Goal: Transaction & Acquisition: Purchase product/service

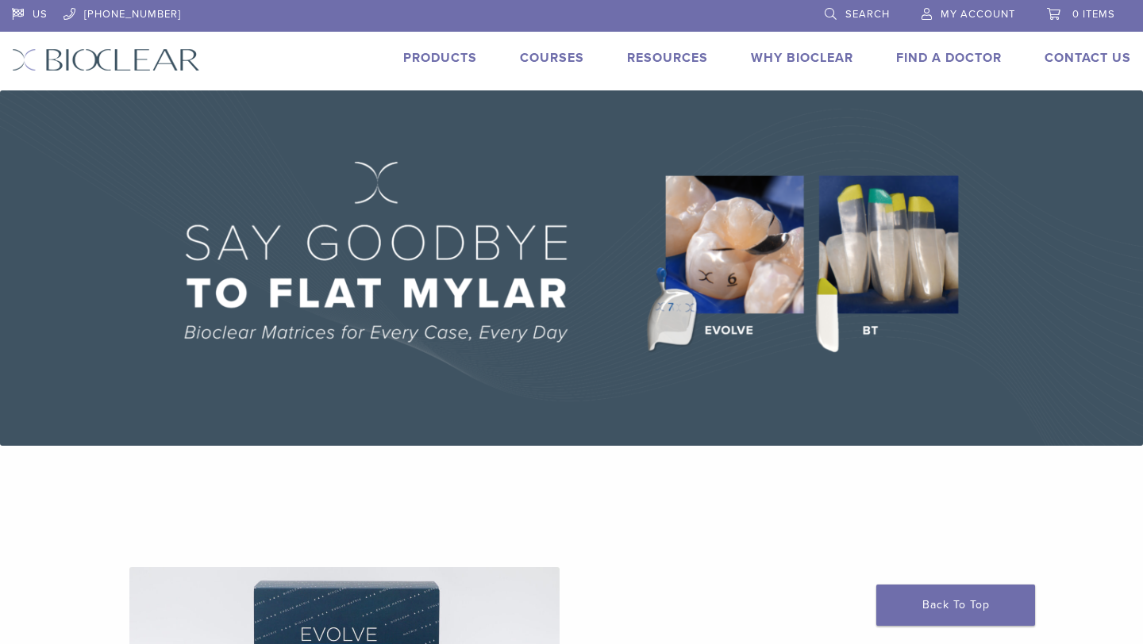
click at [466, 55] on link "Products" at bounding box center [440, 58] width 74 height 16
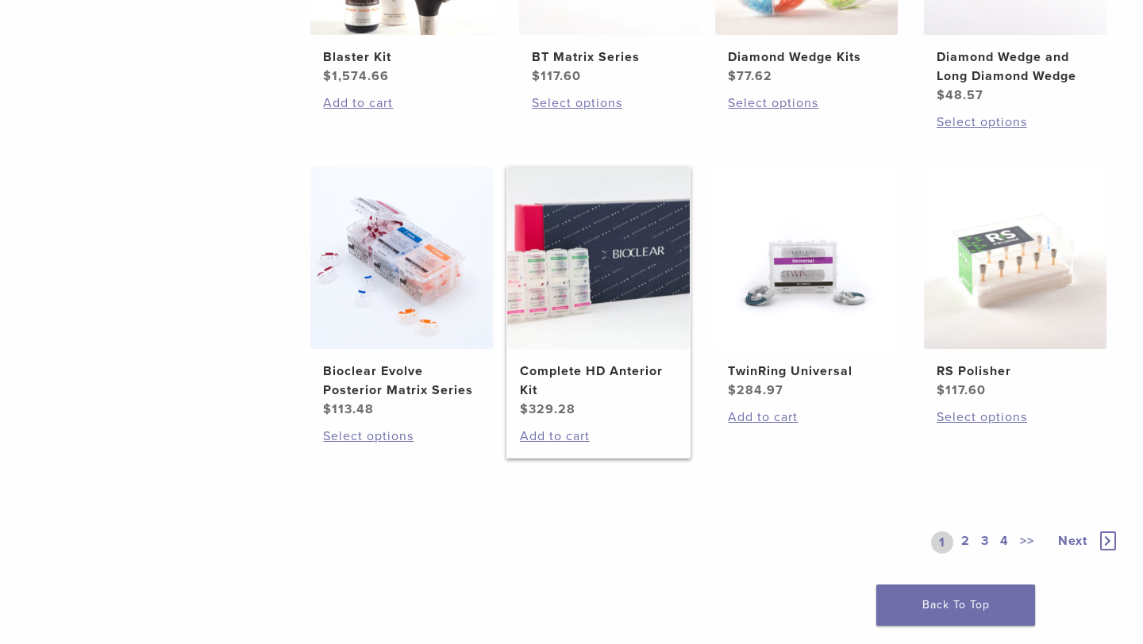
scroll to position [1111, 0]
click at [1024, 253] on img at bounding box center [1015, 257] width 183 height 183
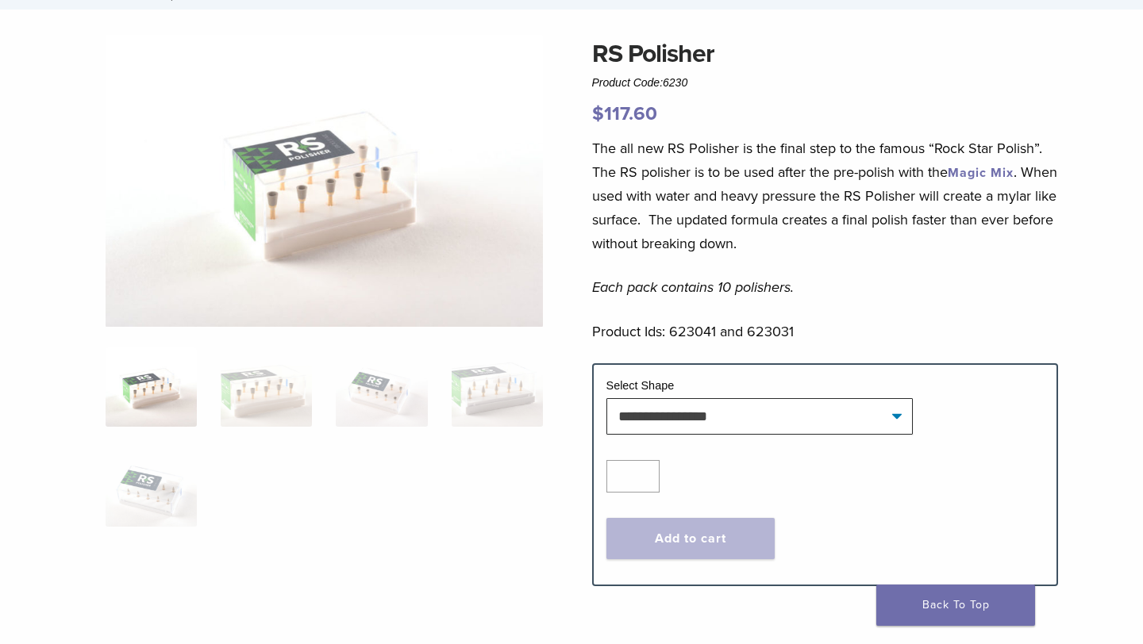
scroll to position [114, 0]
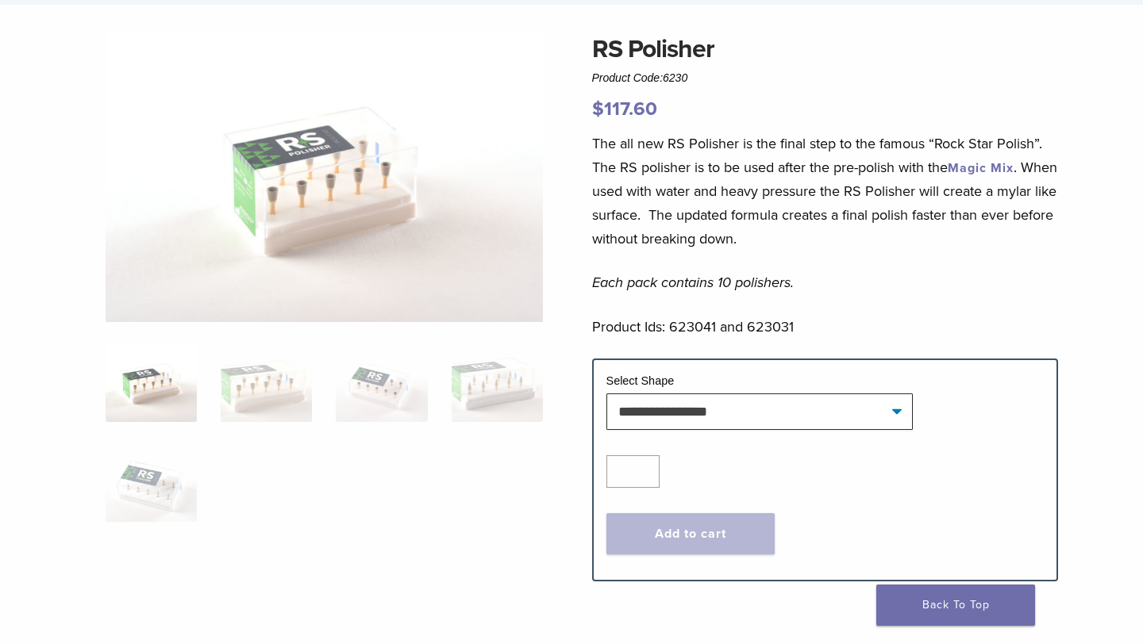
click at [698, 325] on p "Product Ids: 623041 and 623031" at bounding box center [825, 327] width 467 height 24
copy p "623041"
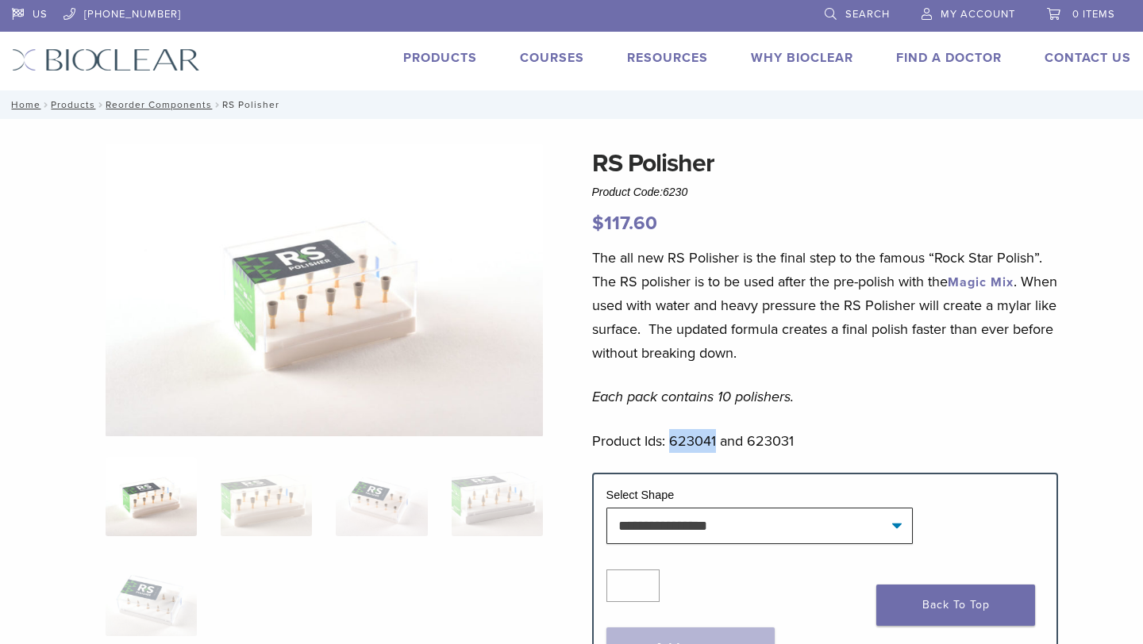
click at [453, 55] on link "Products" at bounding box center [440, 58] width 74 height 16
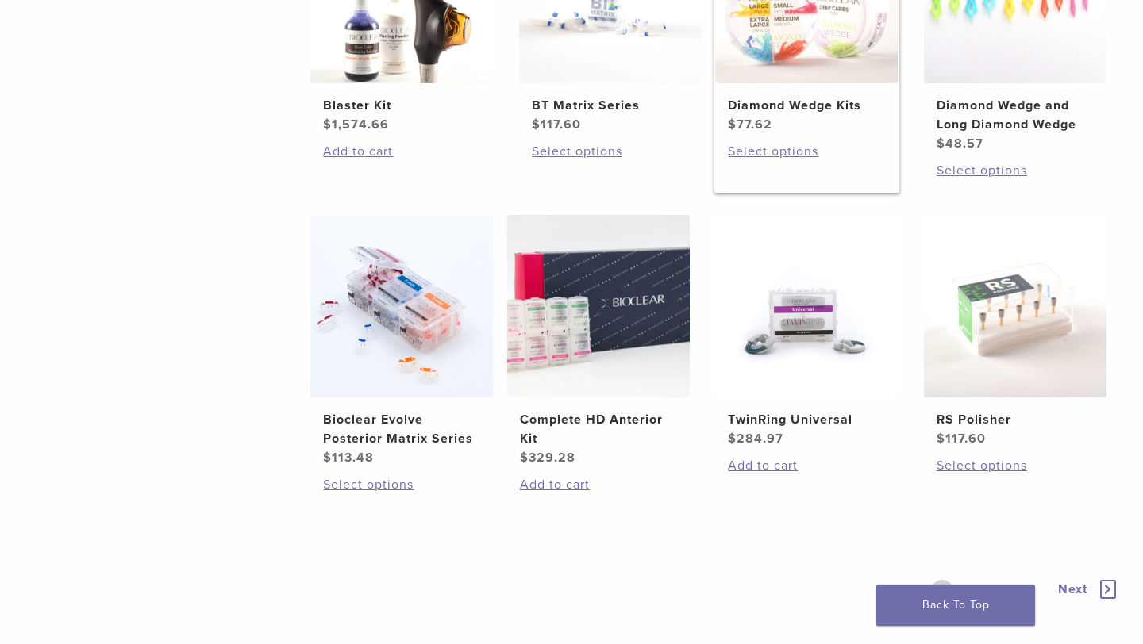
scroll to position [1067, 0]
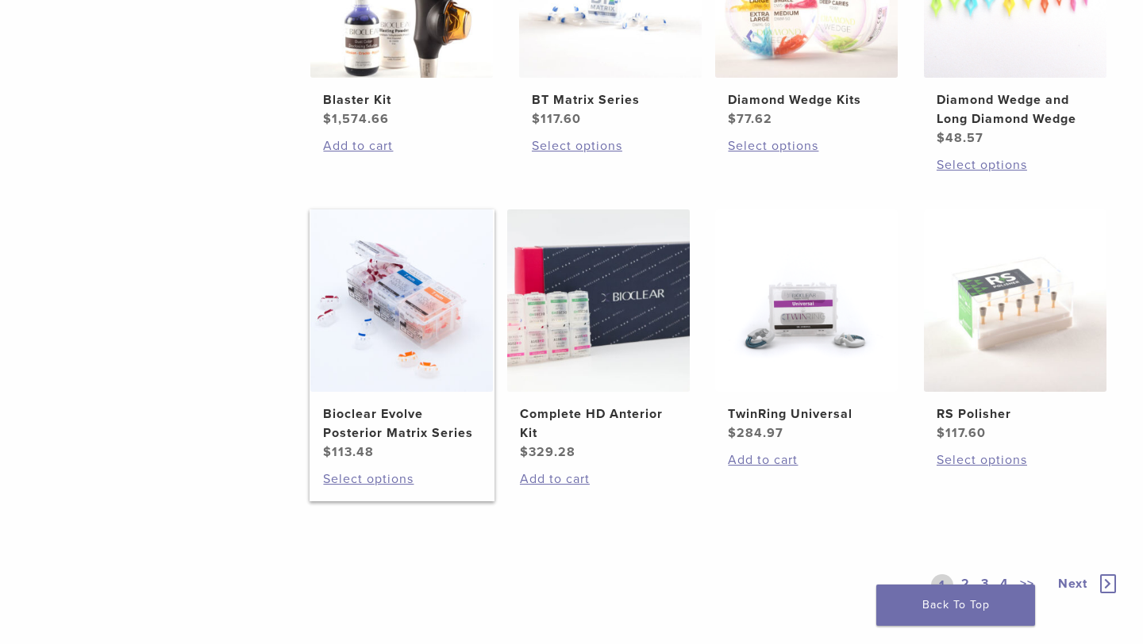
click at [399, 288] on img at bounding box center [401, 301] width 183 height 183
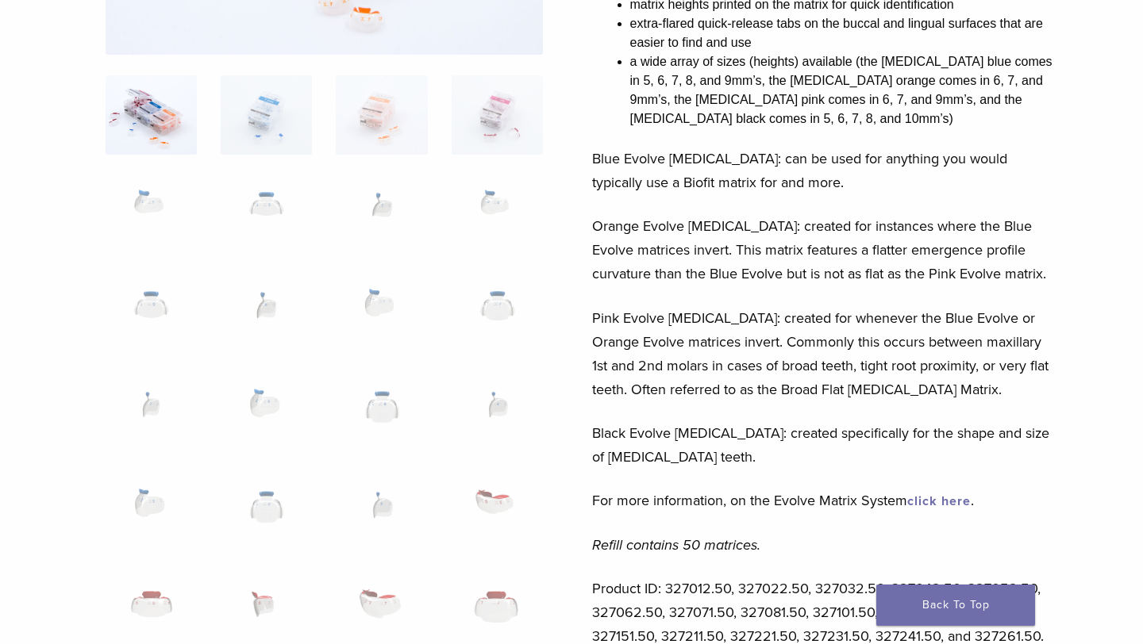
scroll to position [633, 0]
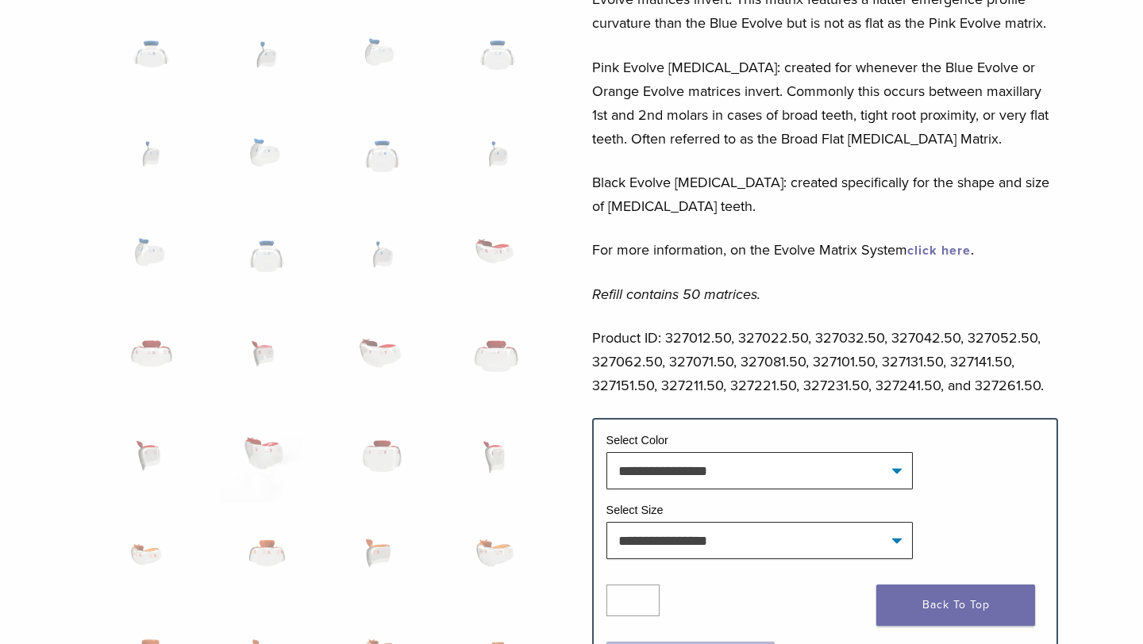
click at [717, 386] on p "Product ID: 327012.50, 327022.50, 327032.50, 327042.50, 327052.50, 327062.50, 3…" at bounding box center [825, 361] width 467 height 71
copy p "327211.50"
click at [849, 383] on p "Product ID: 327012.50, 327022.50, 327032.50, 327042.50, 327052.50, 327062.50, 3…" at bounding box center [825, 361] width 467 height 71
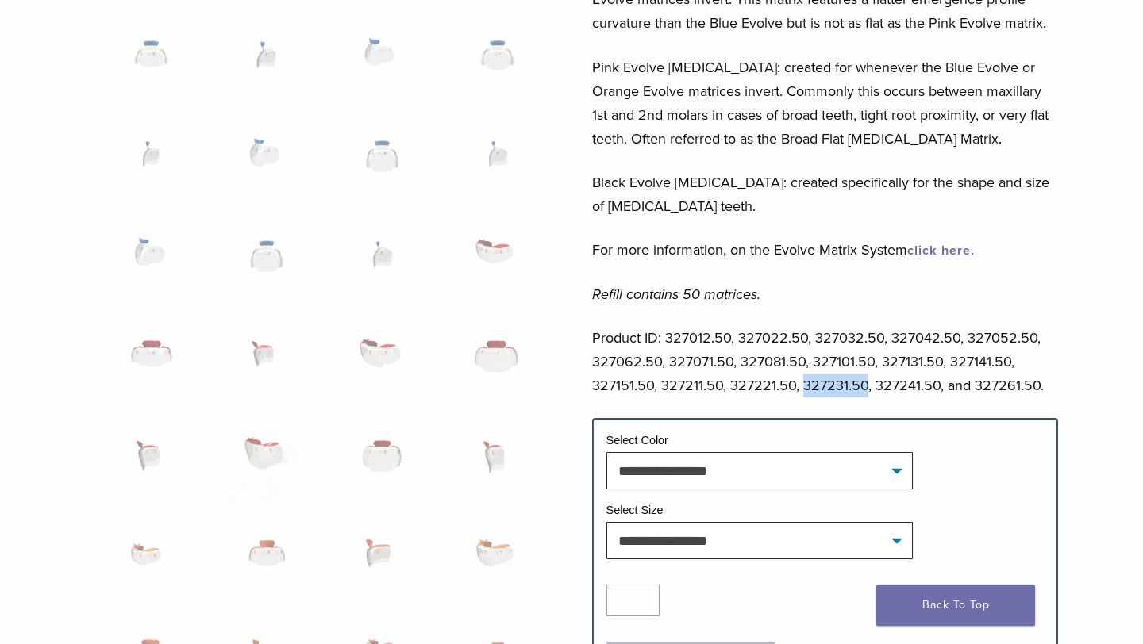
copy p "327231.50"
click at [908, 356] on p "Product ID: 327012.50, 327022.50, 327032.50, 327042.50, 327052.50, 327062.50, 3…" at bounding box center [825, 361] width 467 height 71
copy p "327131.50"
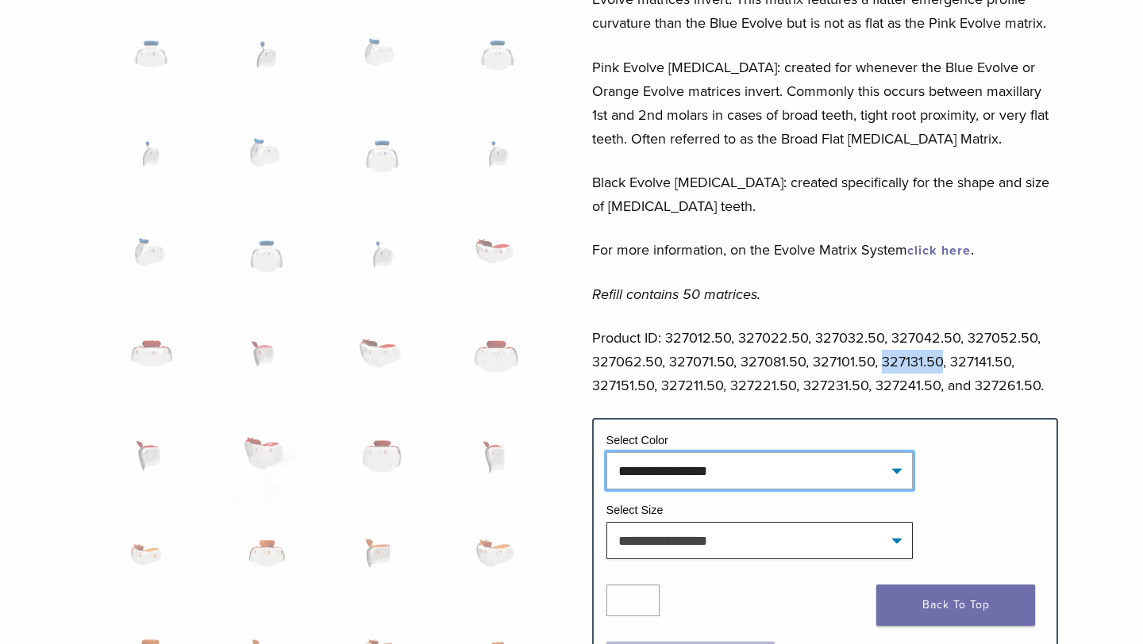
click at [805, 478] on select "**********" at bounding box center [759, 470] width 306 height 37
select select "******"
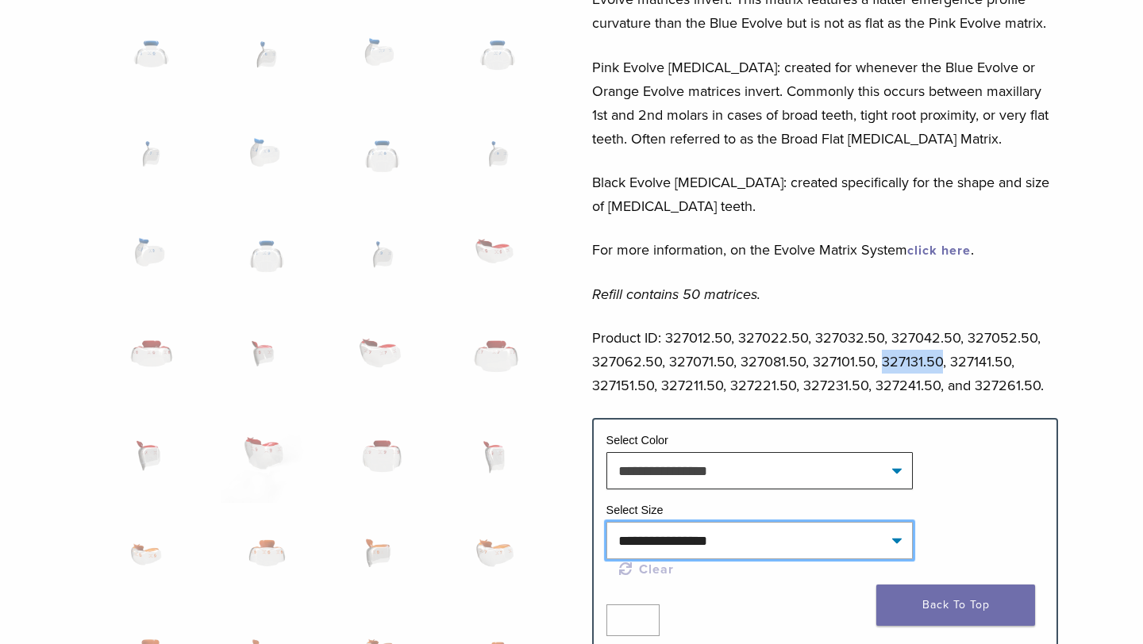
click at [774, 544] on select "**********" at bounding box center [759, 540] width 306 height 37
